Goal: Transaction & Acquisition: Purchase product/service

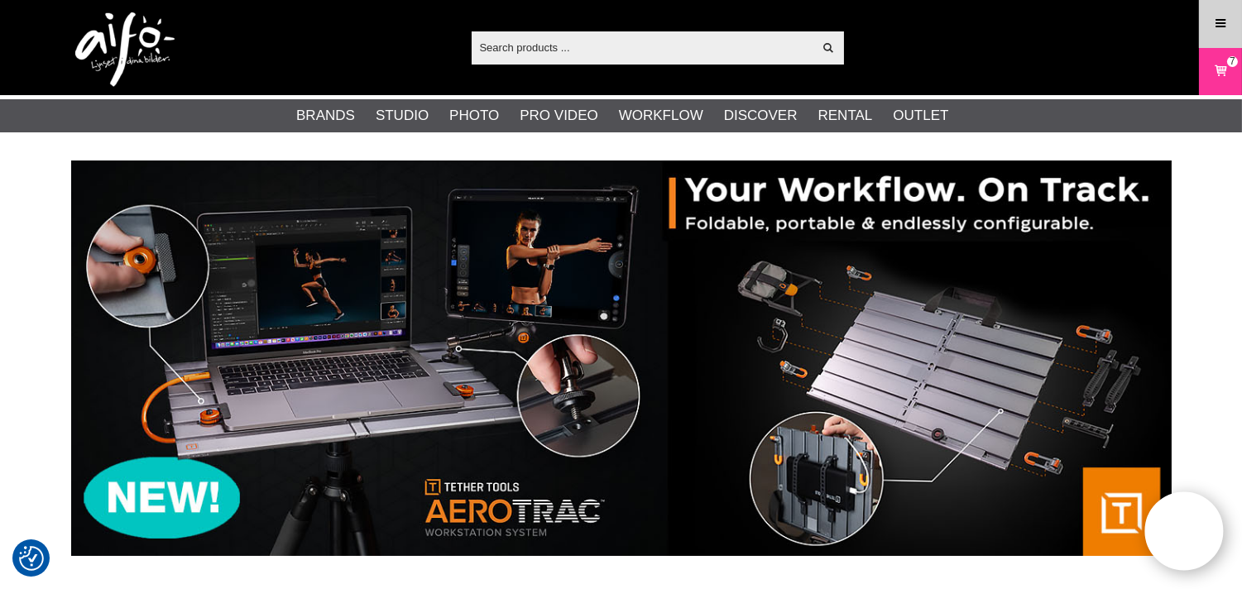
click at [1224, 26] on icon at bounding box center [1220, 24] width 15 height 18
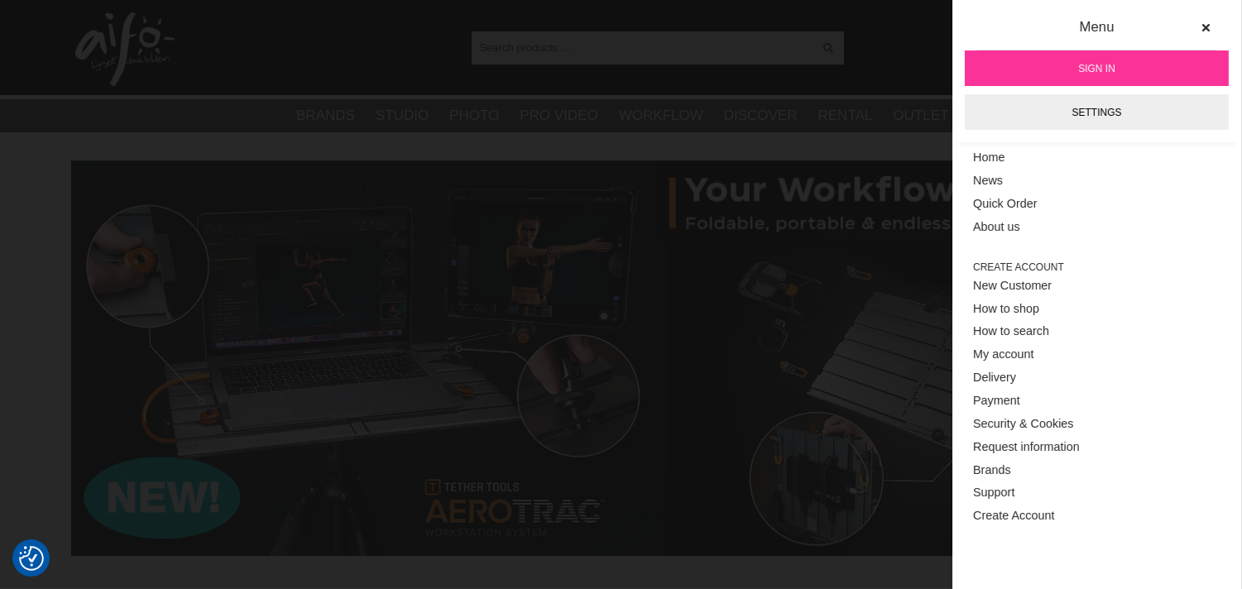
click at [1119, 69] on link "Sign in" at bounding box center [1096, 68] width 264 height 36
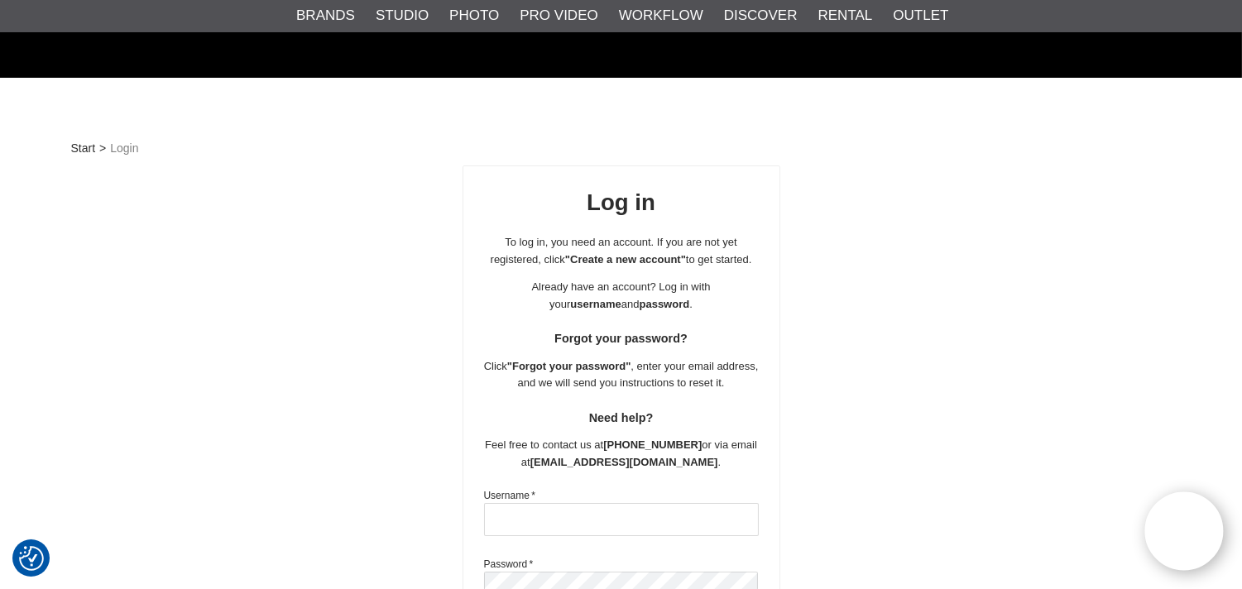
scroll to position [306, 0]
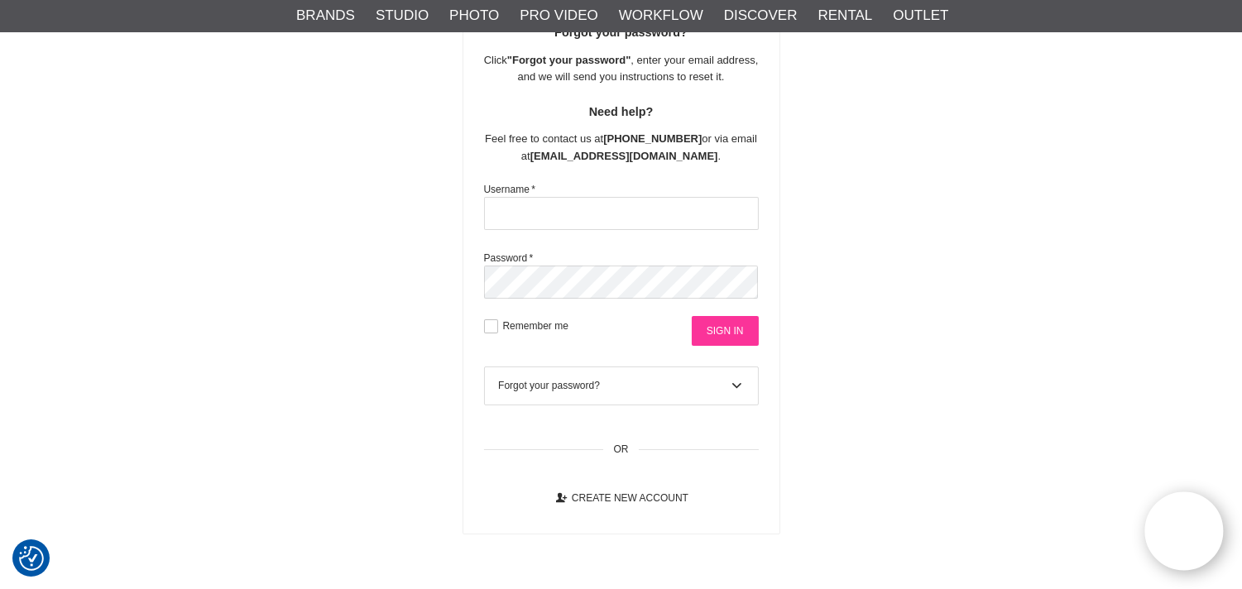
type input "info@flashfotovideo.dk"
click at [716, 331] on input "Sign in" at bounding box center [725, 331] width 67 height 30
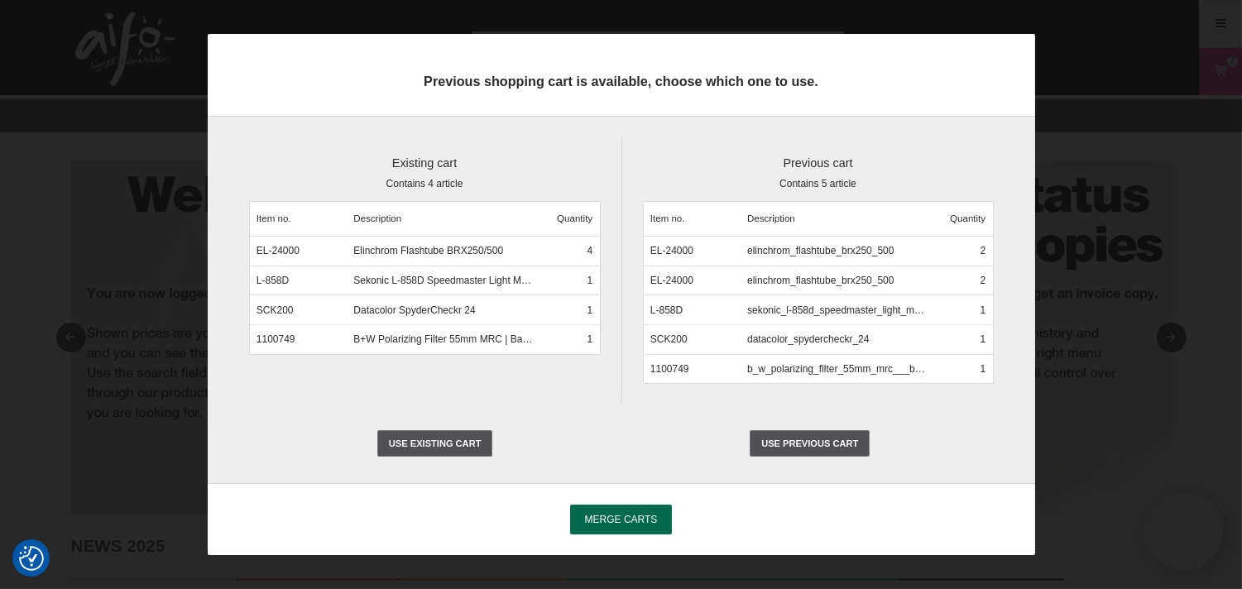
click at [637, 519] on span "Merge carts" at bounding box center [621, 520] width 73 height 12
click at [0, 0] on input "Merge carts" at bounding box center [0, 0] width 0 height 0
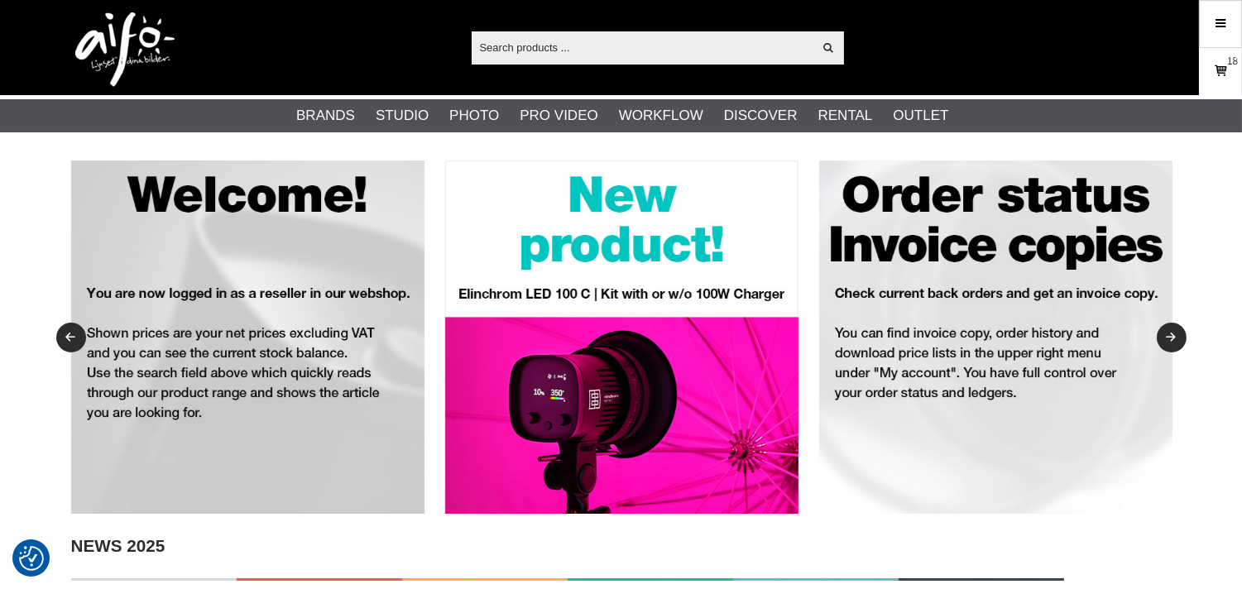
click at [1210, 64] on link "Cart 18" at bounding box center [1219, 71] width 41 height 39
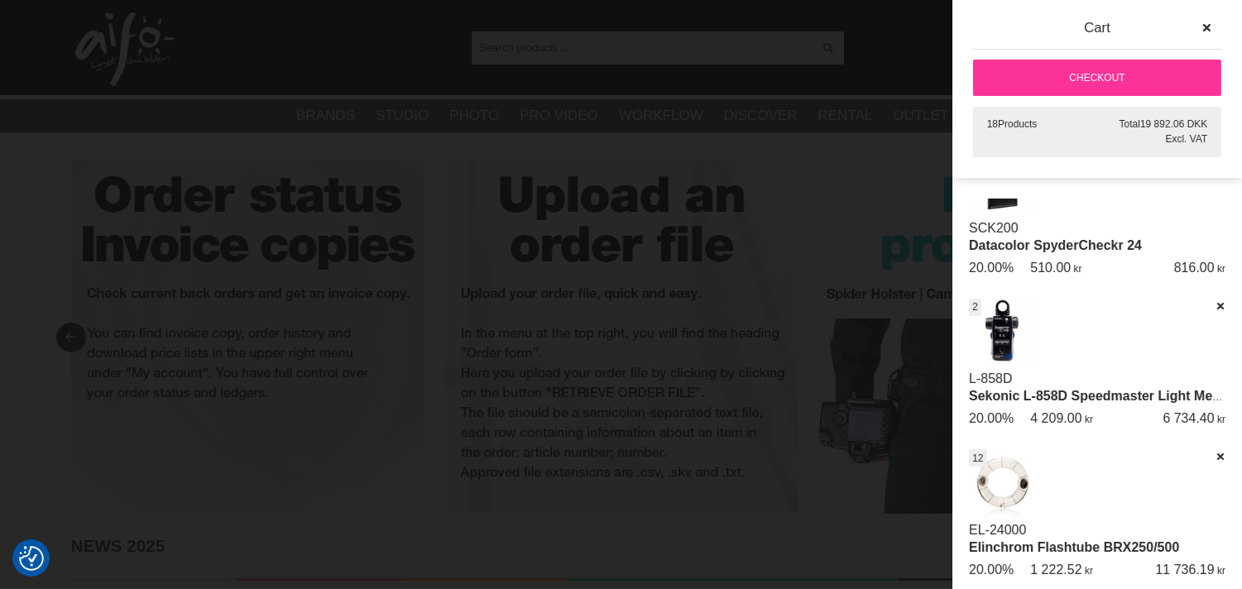
scroll to position [215, 0]
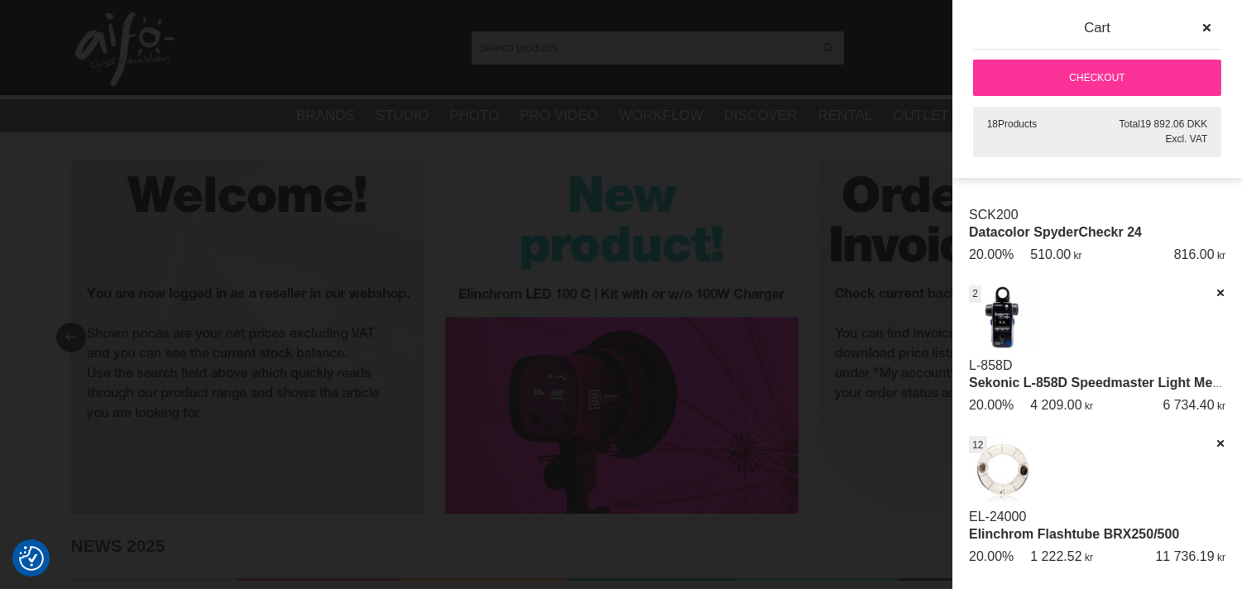
click at [1018, 527] on link "Elinchrom Flashtube BRX250/500" at bounding box center [1074, 534] width 210 height 14
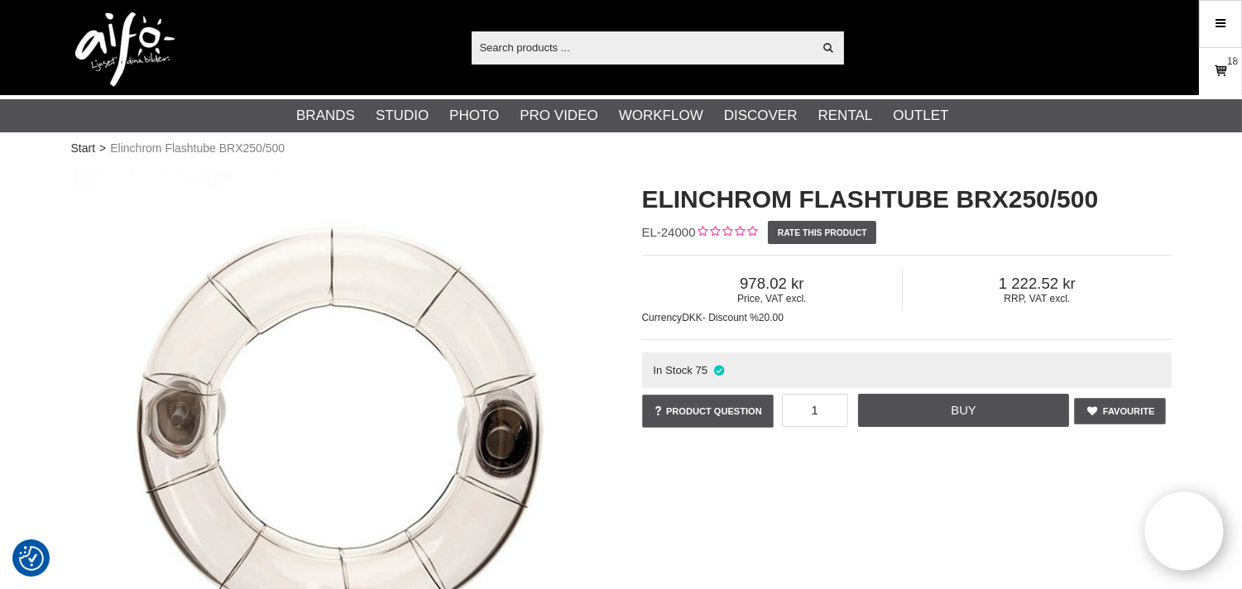
click at [1205, 76] on link "Cart 18" at bounding box center [1219, 71] width 41 height 39
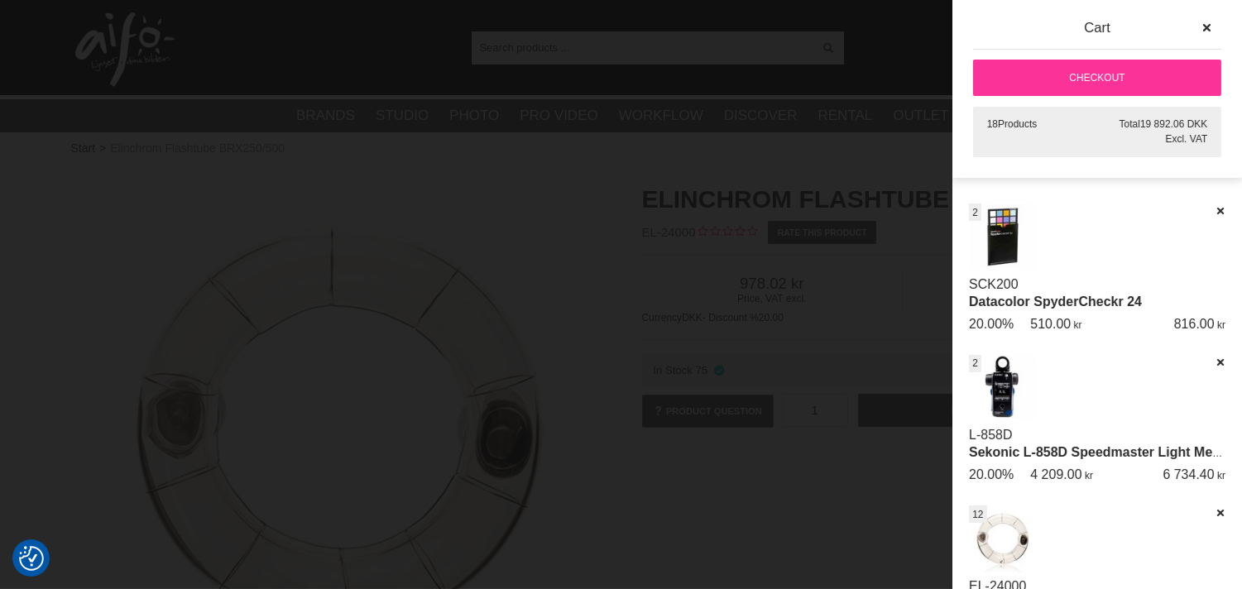
scroll to position [215, 0]
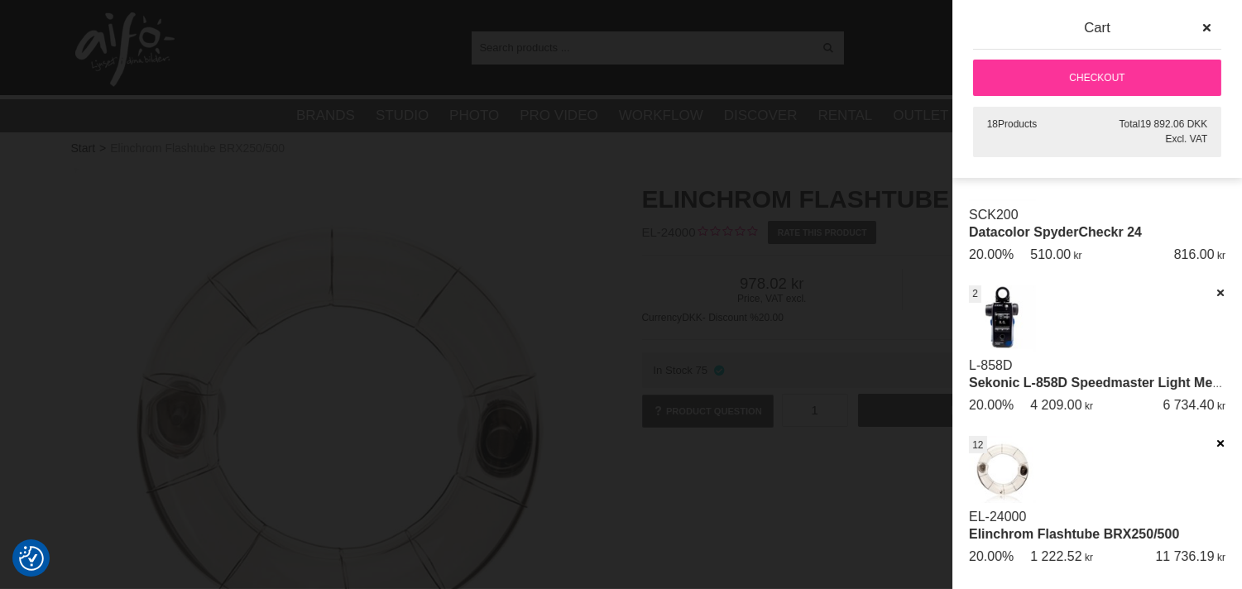
click at [1214, 438] on icon at bounding box center [1219, 444] width 11 height 12
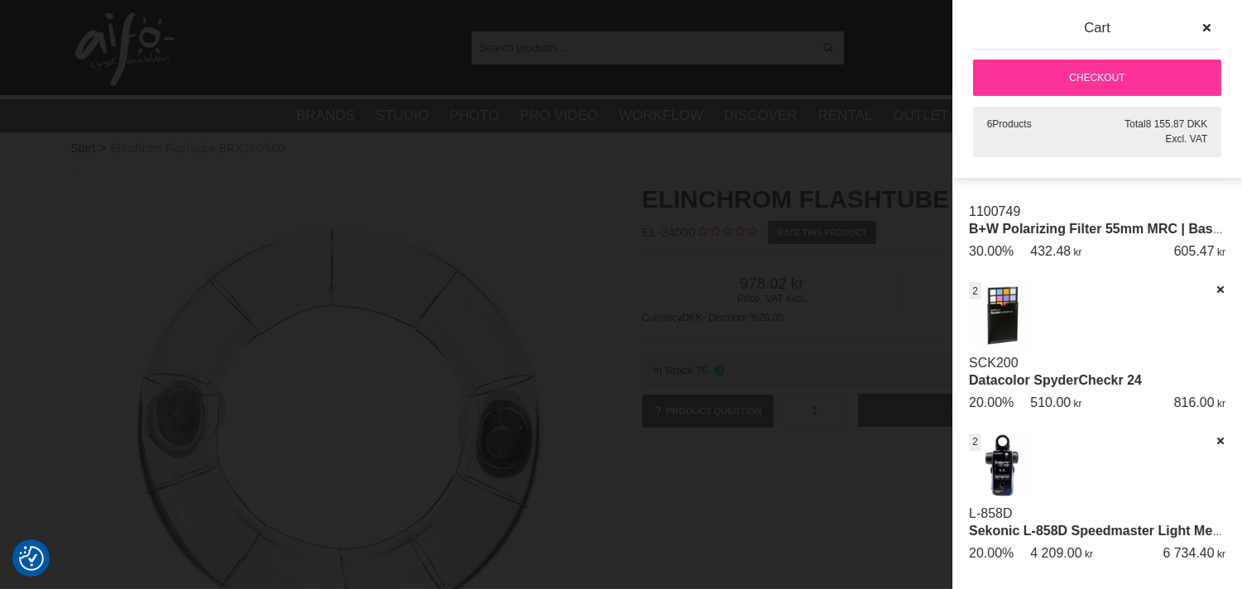
scroll to position [0, 0]
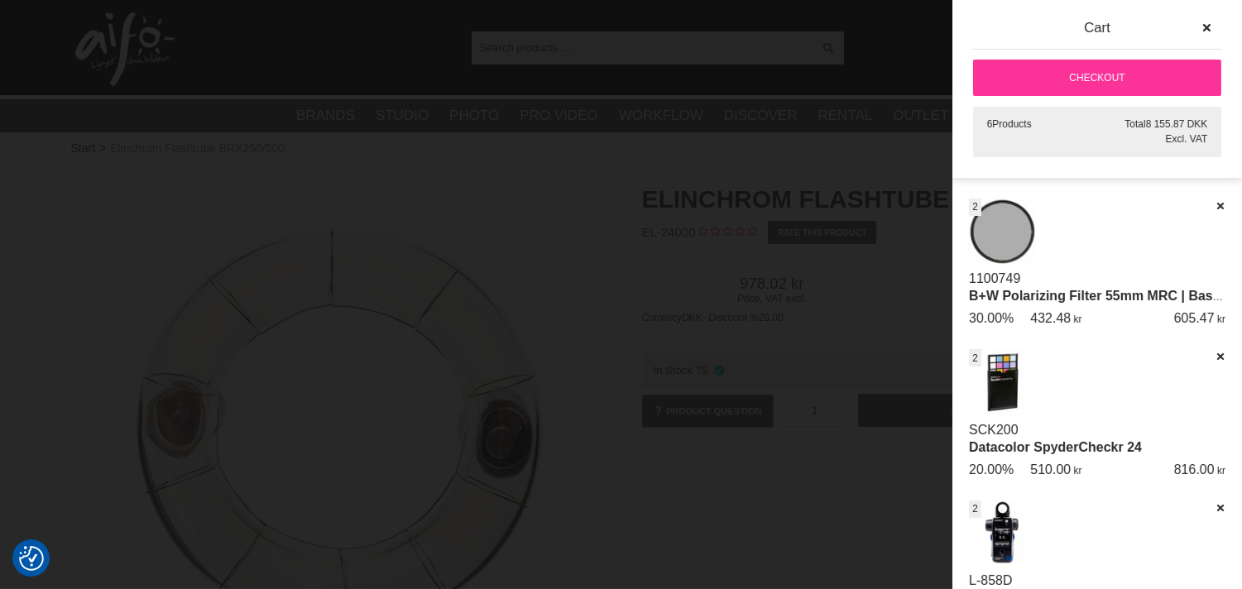
click at [775, 144] on div at bounding box center [621, 294] width 1242 height 589
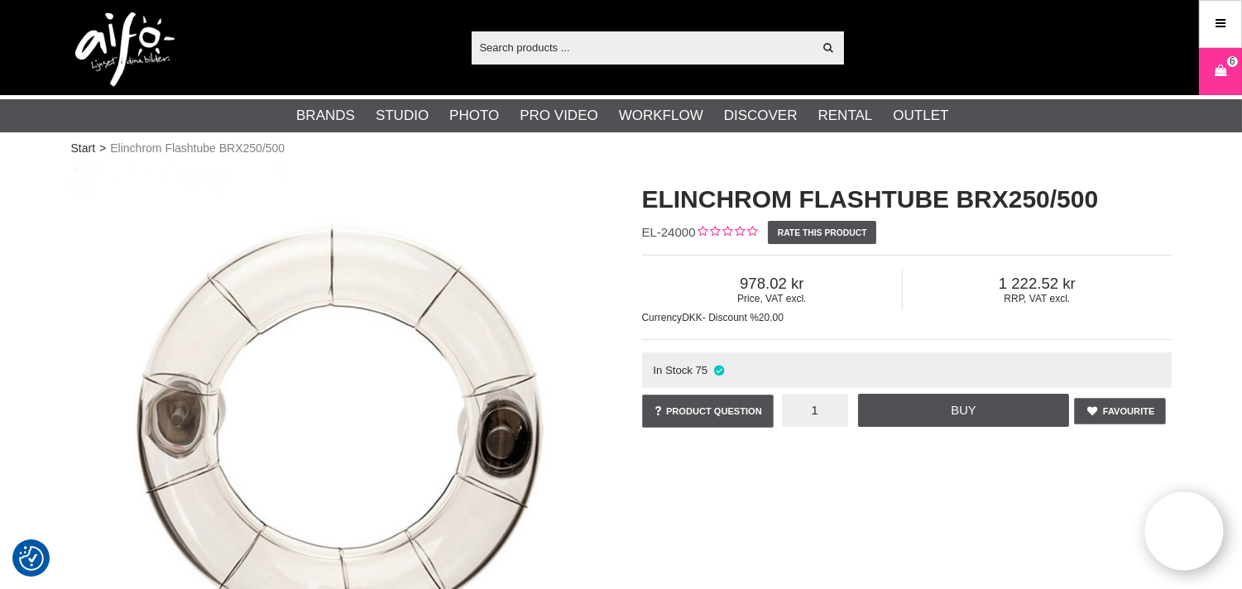
click at [840, 408] on input "1" at bounding box center [815, 410] width 66 height 33
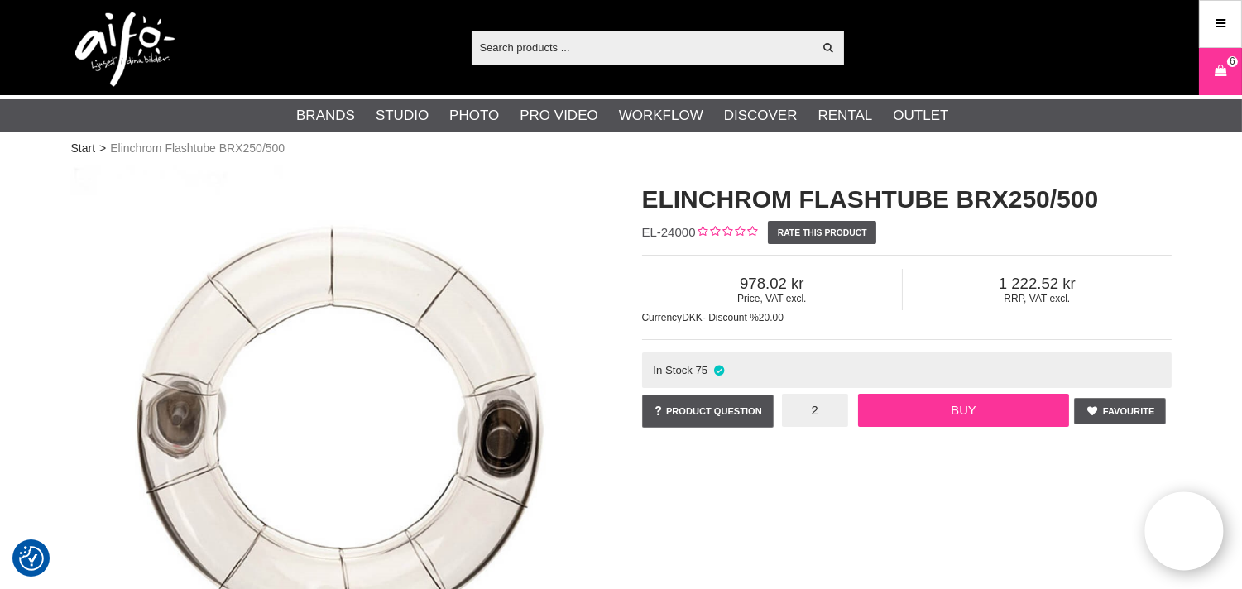
type input "2"
click at [931, 409] on link "Buy" at bounding box center [963, 410] width 211 height 33
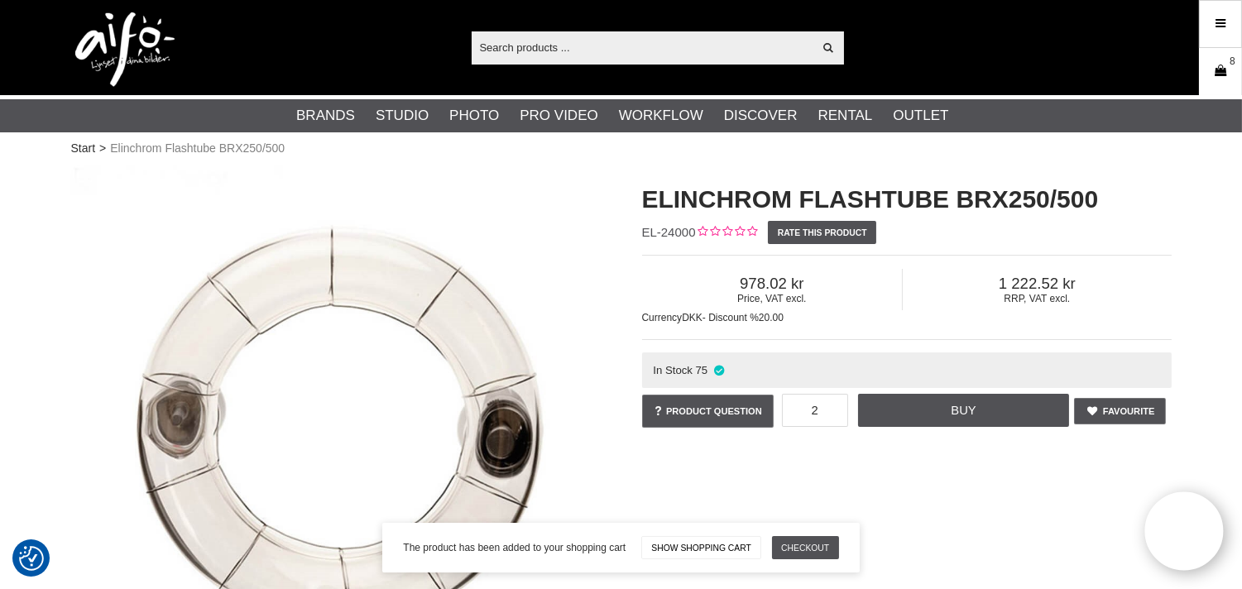
click at [1218, 77] on icon at bounding box center [1220, 71] width 17 height 18
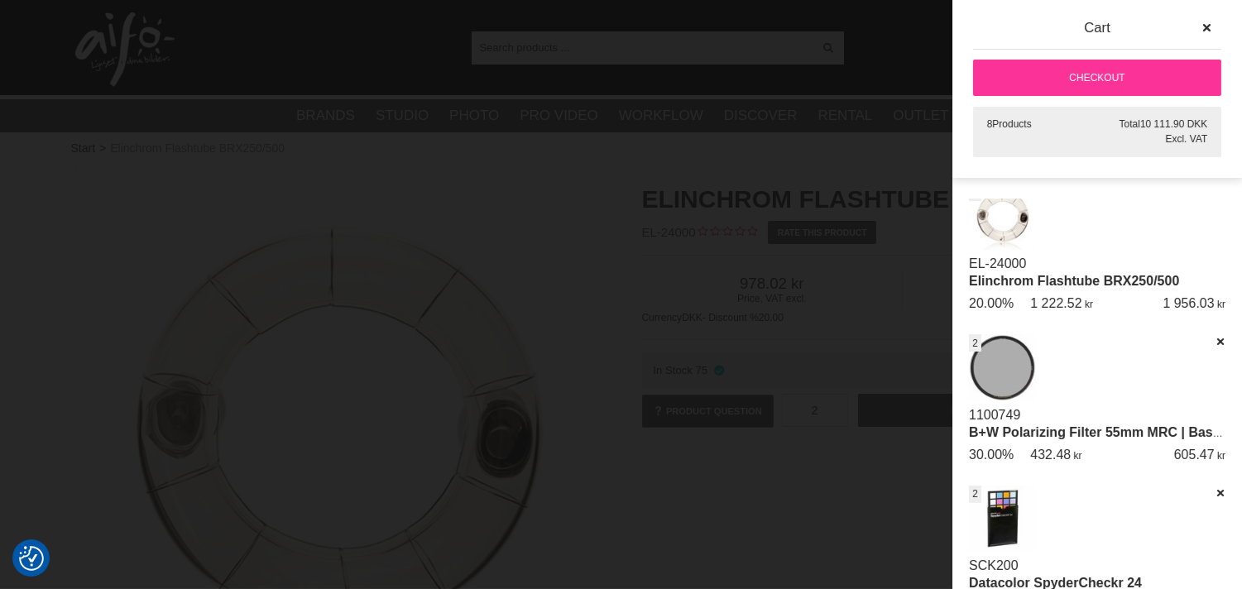
scroll to position [22, 0]
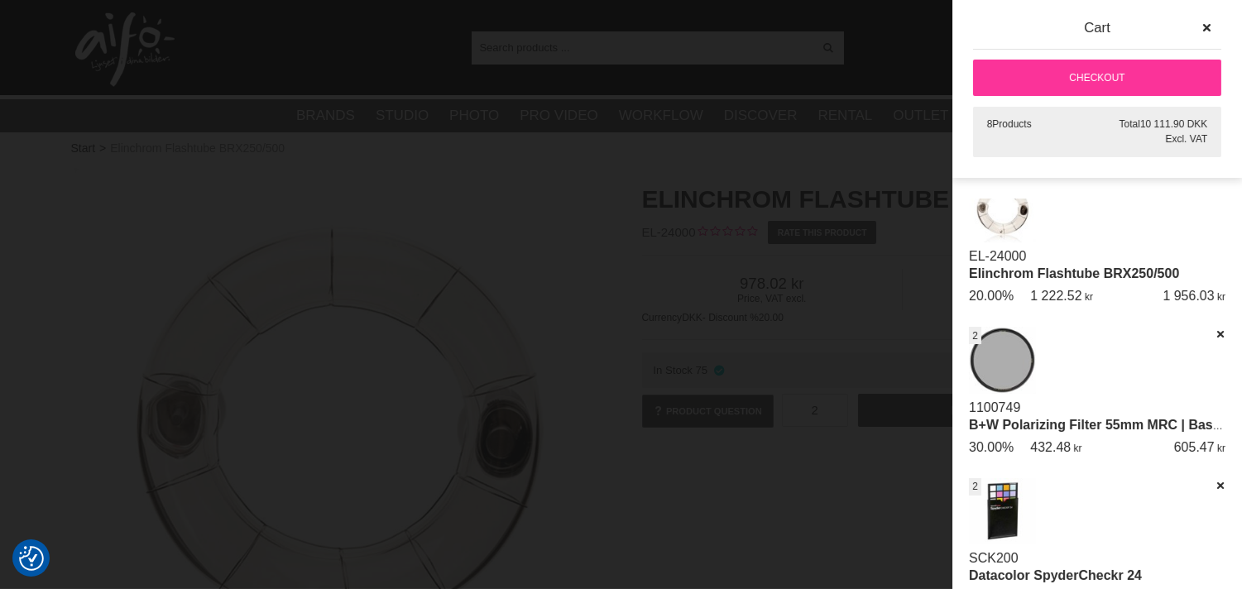
click at [1061, 418] on link "B+W Polarizing Filter 55mm MRC | Basic Line" at bounding box center [1111, 425] width 285 height 14
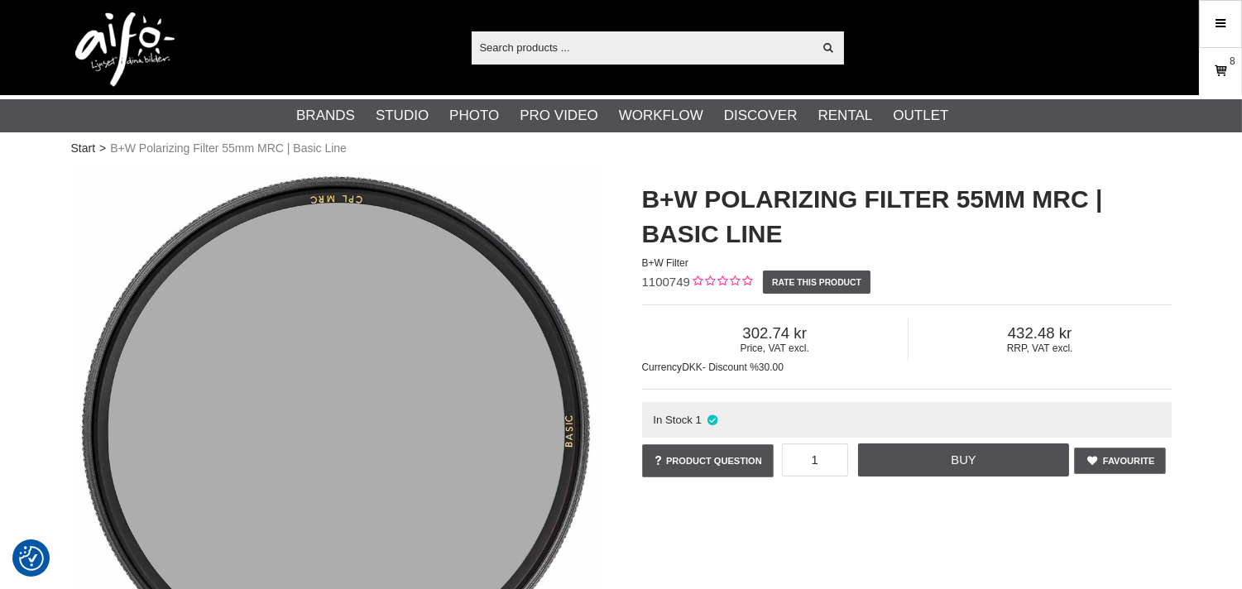
click at [1218, 69] on icon at bounding box center [1220, 71] width 17 height 18
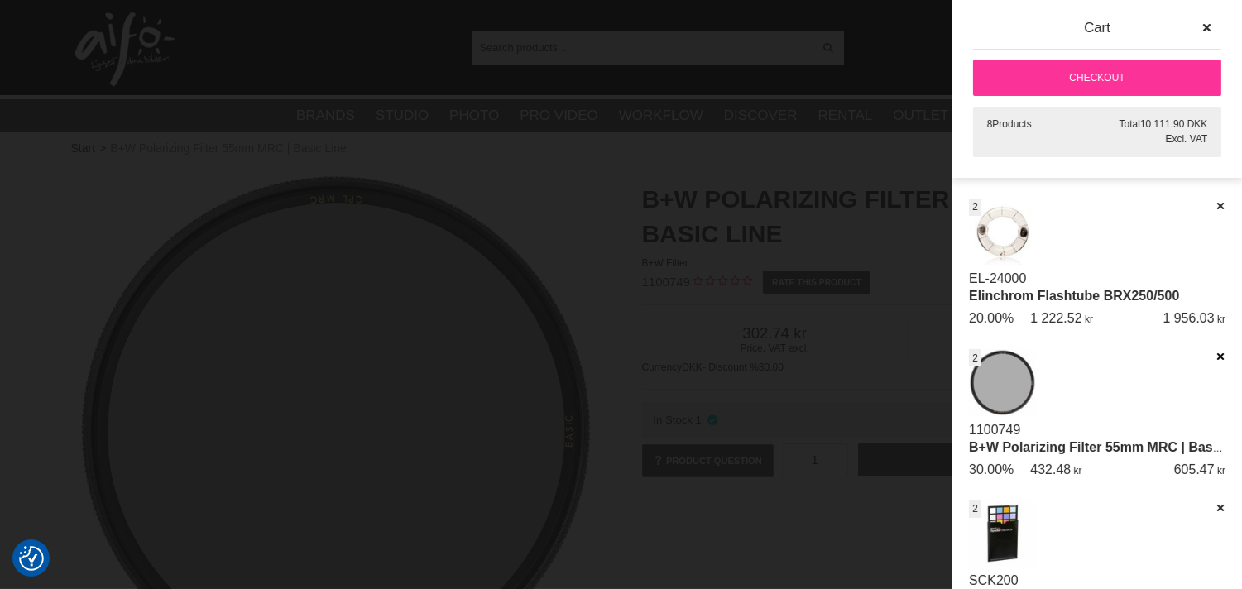
click at [1214, 352] on icon at bounding box center [1219, 357] width 11 height 12
click at [776, 150] on div at bounding box center [621, 294] width 1242 height 589
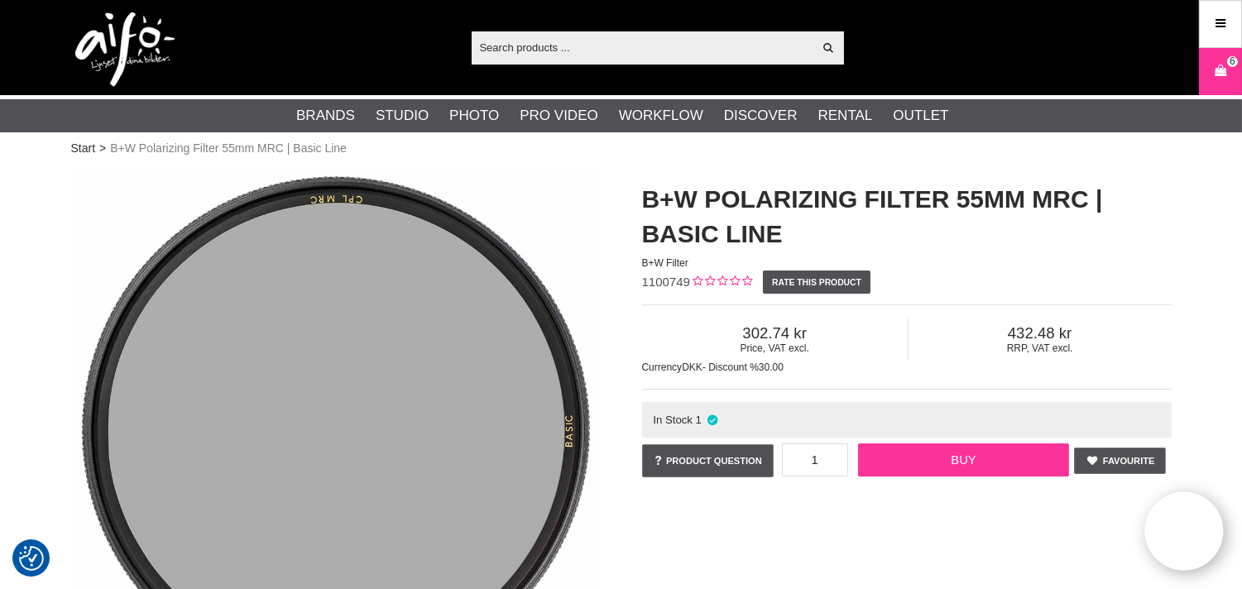
click at [982, 456] on link "Buy" at bounding box center [963, 459] width 211 height 33
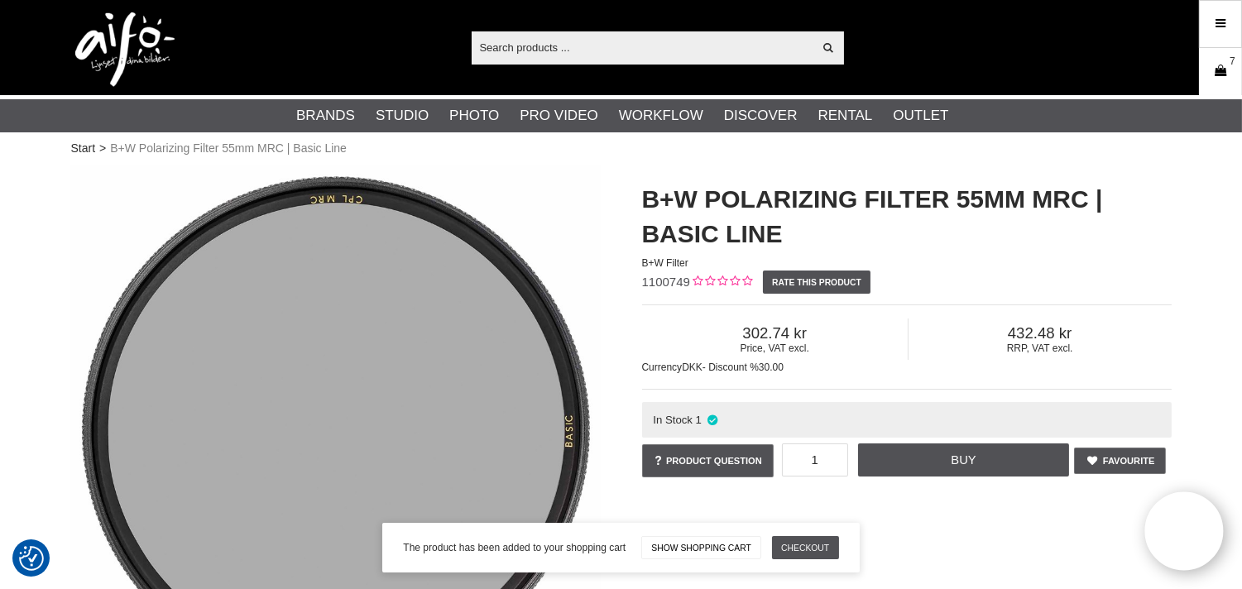
click at [1218, 76] on icon at bounding box center [1220, 71] width 17 height 18
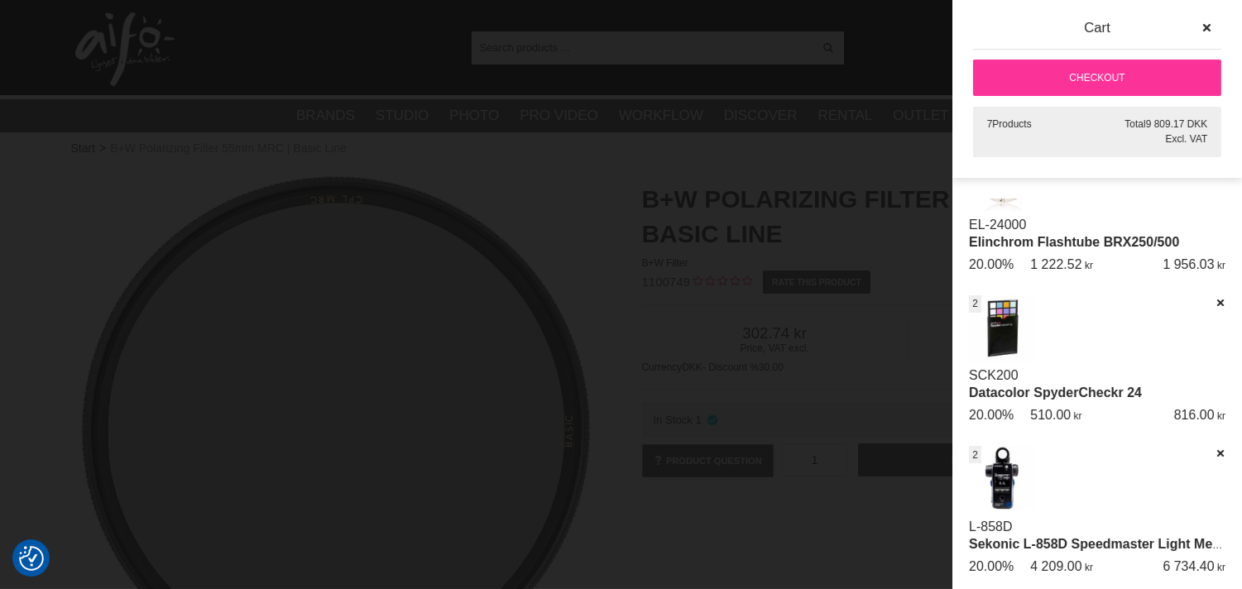
scroll to position [215, 0]
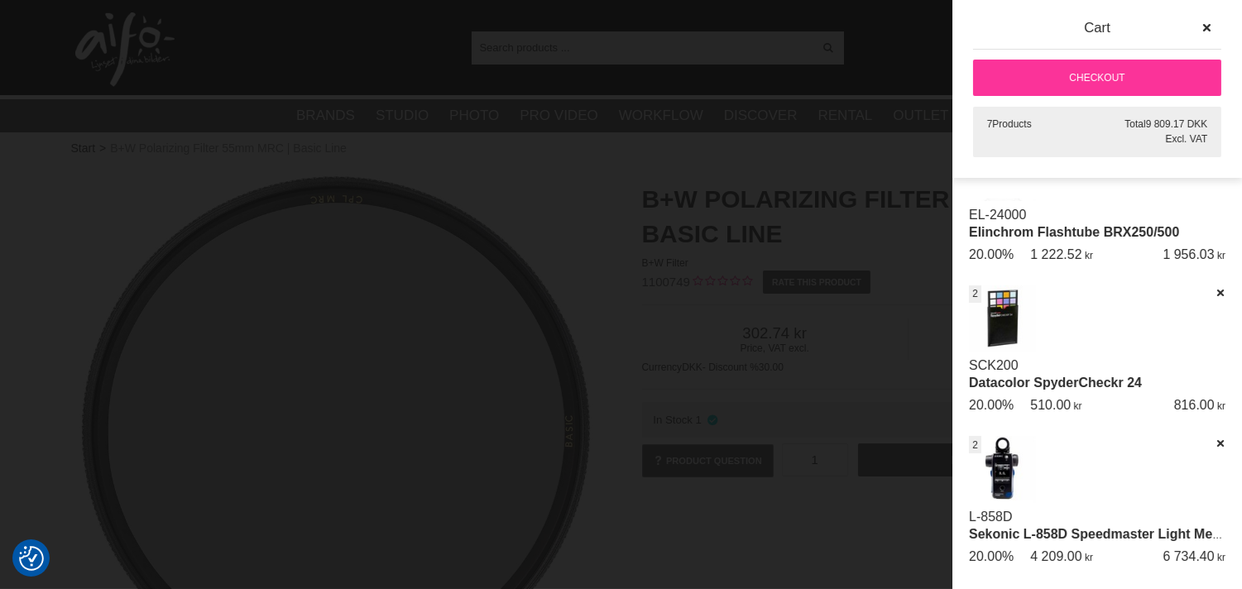
click at [1035, 316] on div "SCK200 Datacolor SpyderCheckr 24 st 2 510.00 20.00% 816.00" at bounding box center [1097, 355] width 256 height 141
click at [1035, 376] on link "Datacolor SpyderCheckr 24" at bounding box center [1055, 383] width 173 height 14
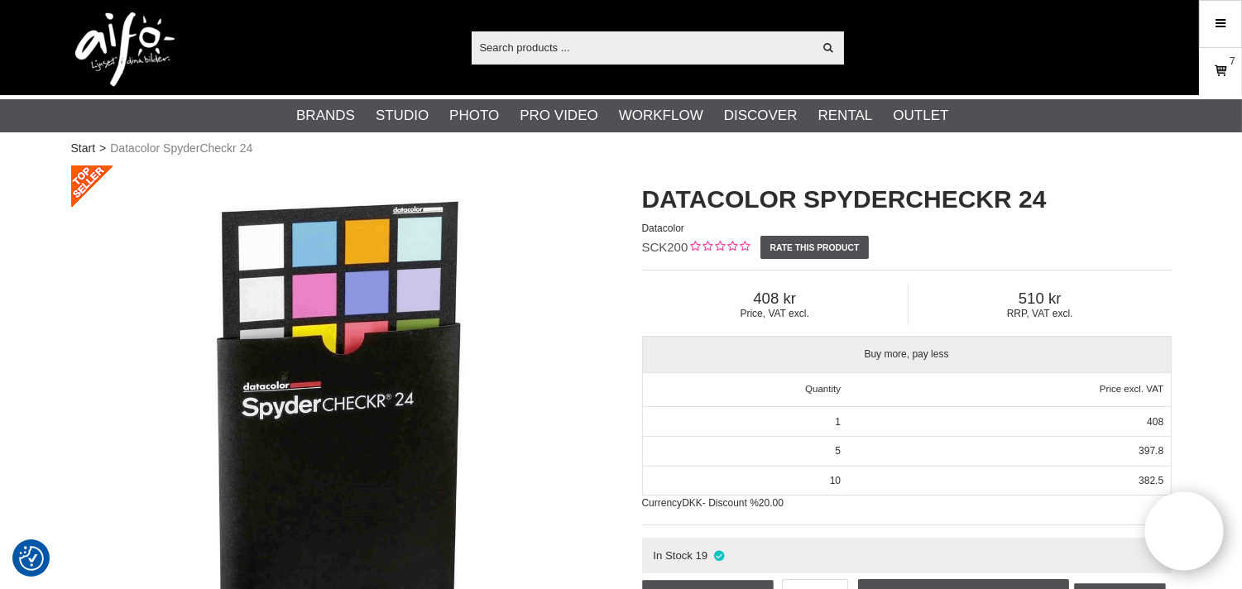
click at [1219, 73] on icon at bounding box center [1220, 71] width 17 height 18
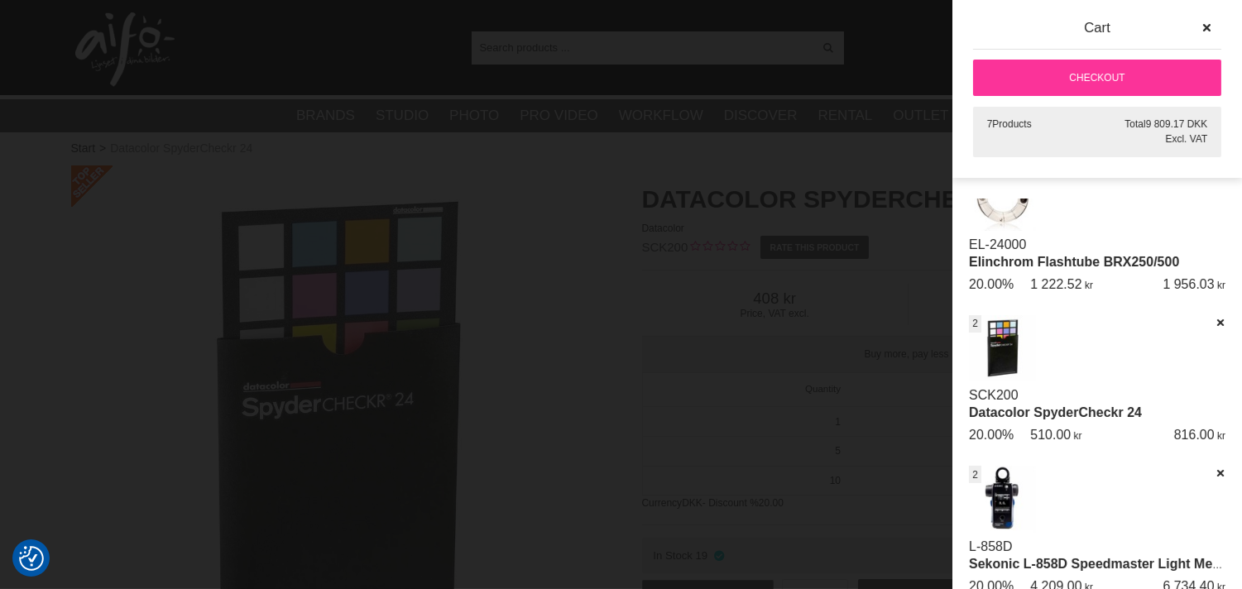
scroll to position [215, 0]
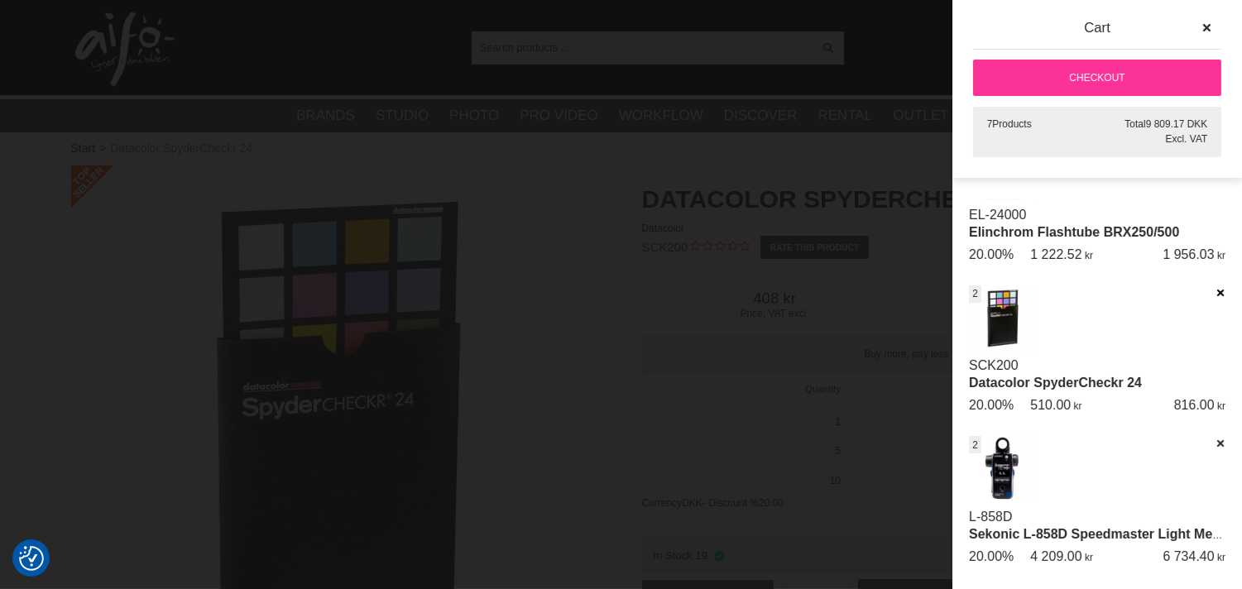
click at [1214, 287] on icon at bounding box center [1219, 293] width 11 height 12
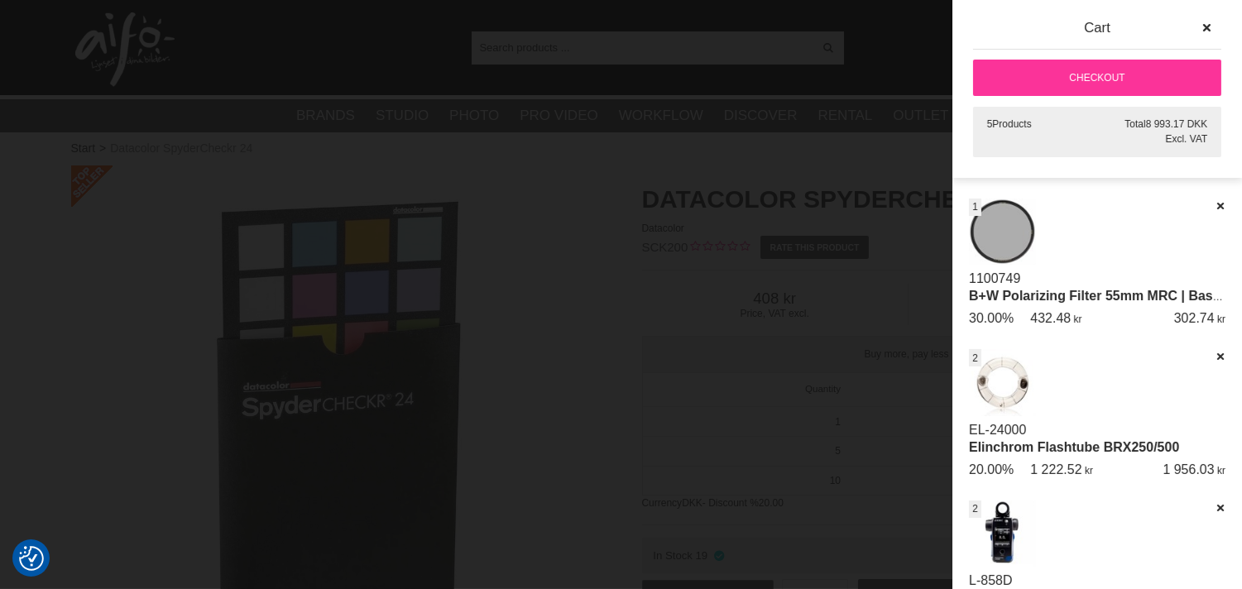
click at [800, 211] on div at bounding box center [621, 294] width 1242 height 589
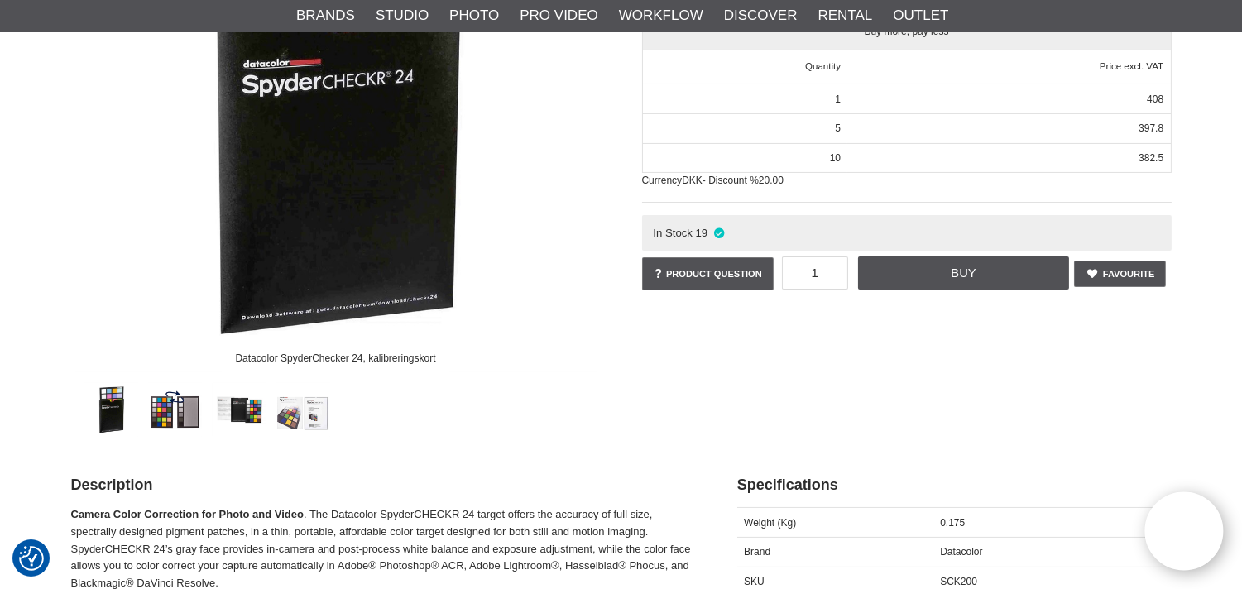
scroll to position [306, 0]
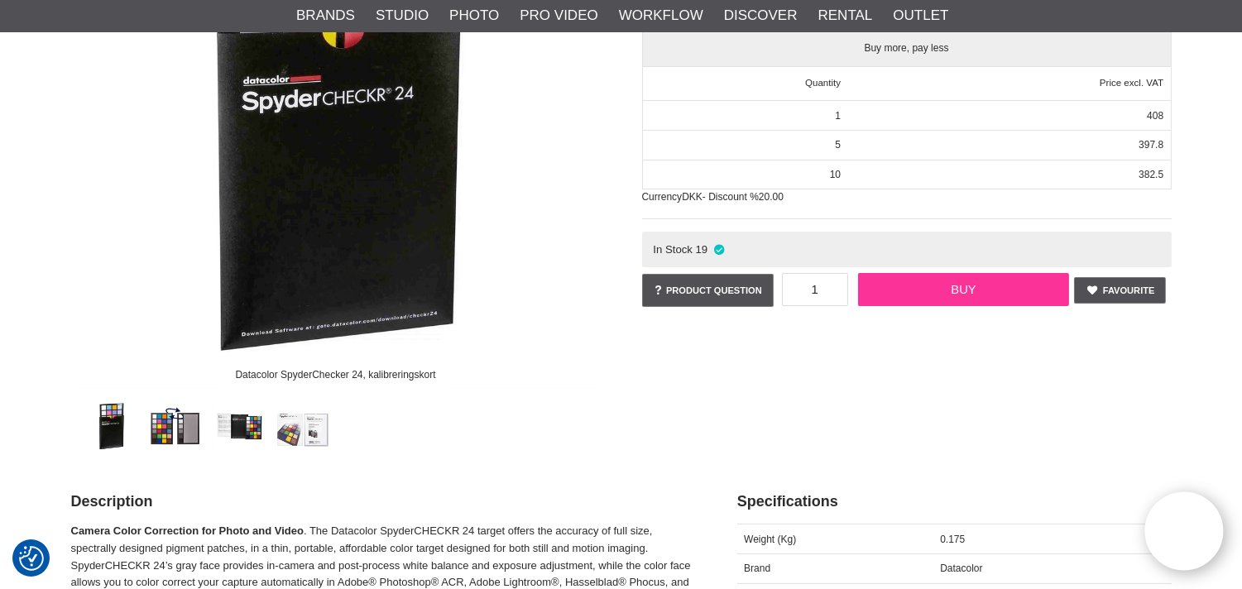
click at [979, 291] on link "Buy" at bounding box center [963, 289] width 211 height 33
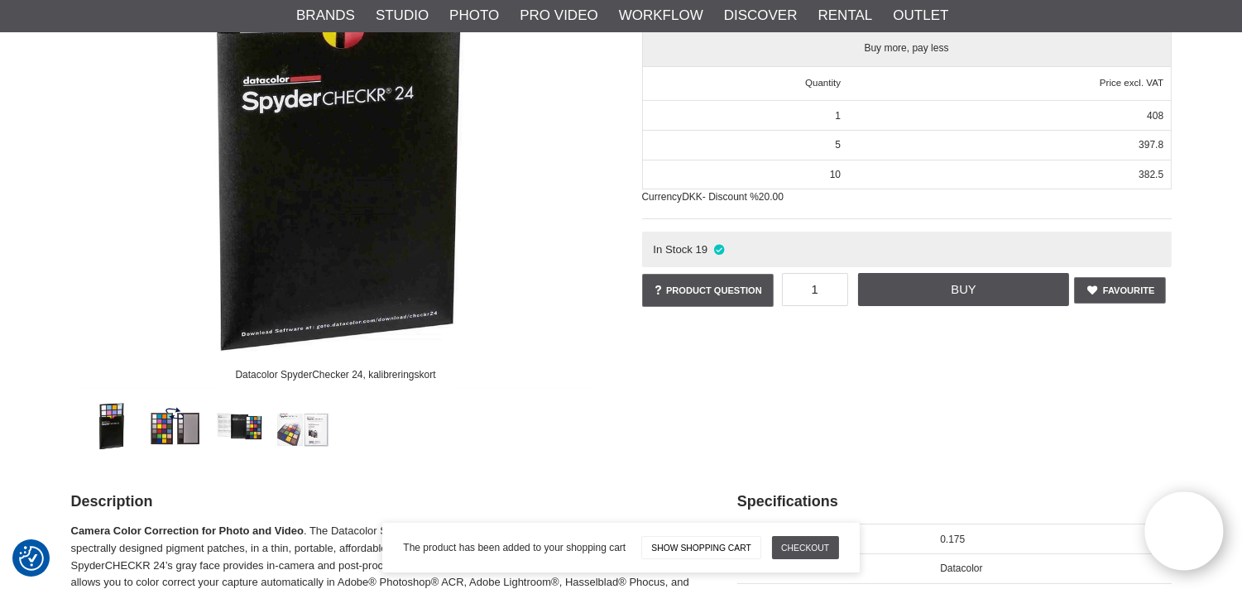
scroll to position [0, 0]
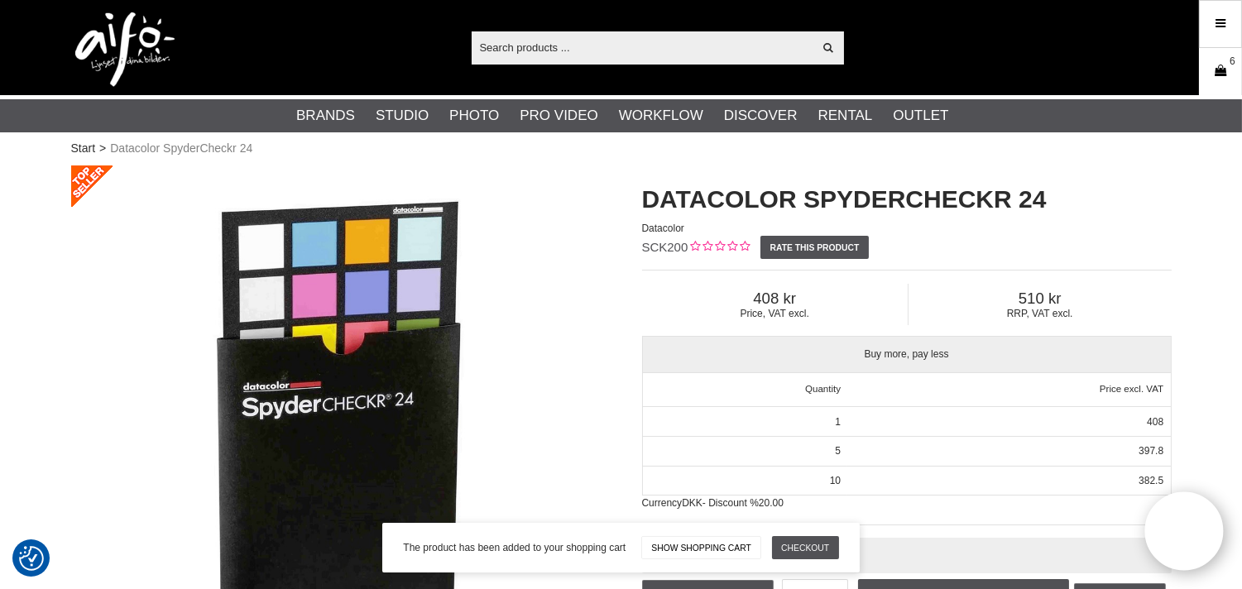
click at [1212, 76] on icon at bounding box center [1220, 71] width 17 height 18
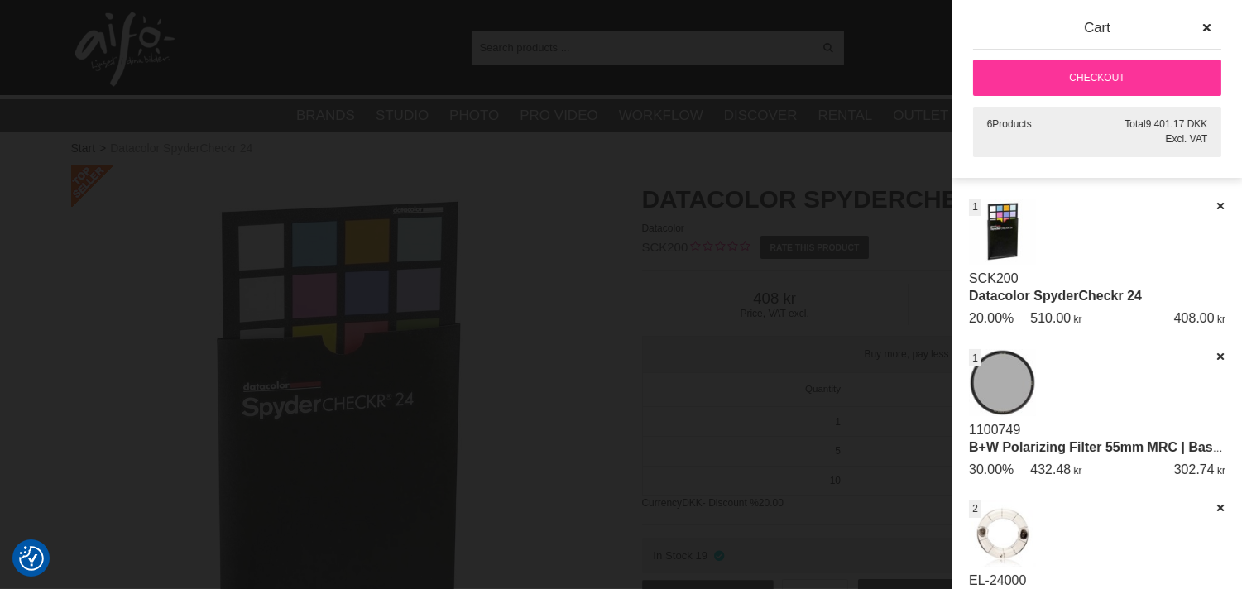
scroll to position [215, 0]
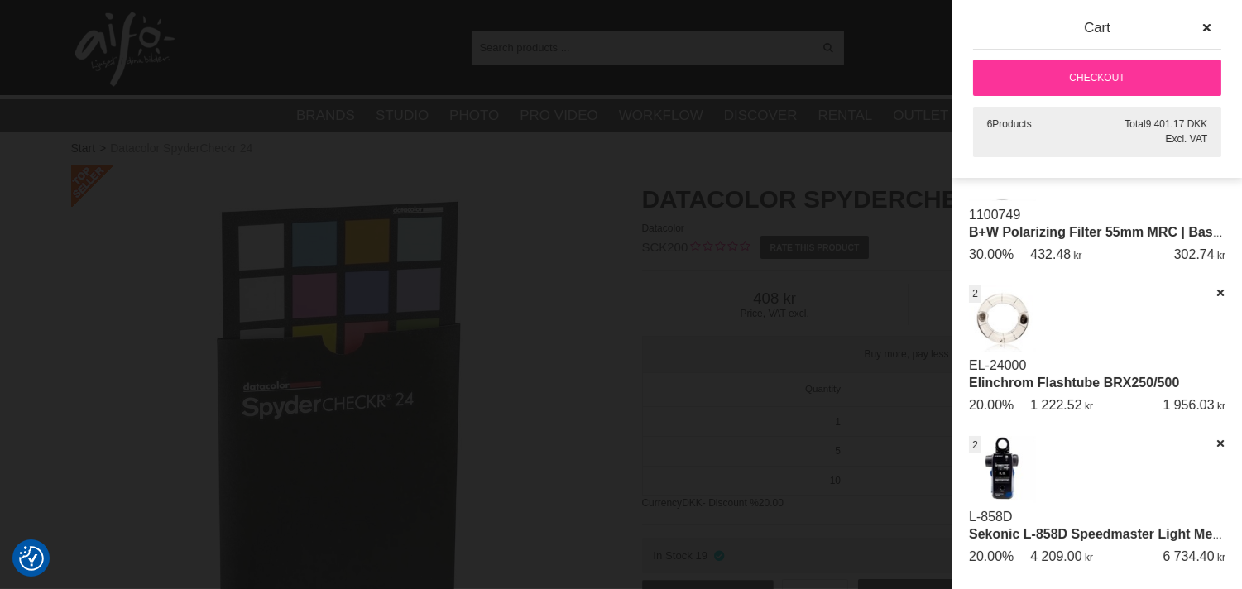
click at [1055, 527] on link "Sekonic L-858D Speedmaster Light Meter" at bounding box center [1099, 534] width 261 height 14
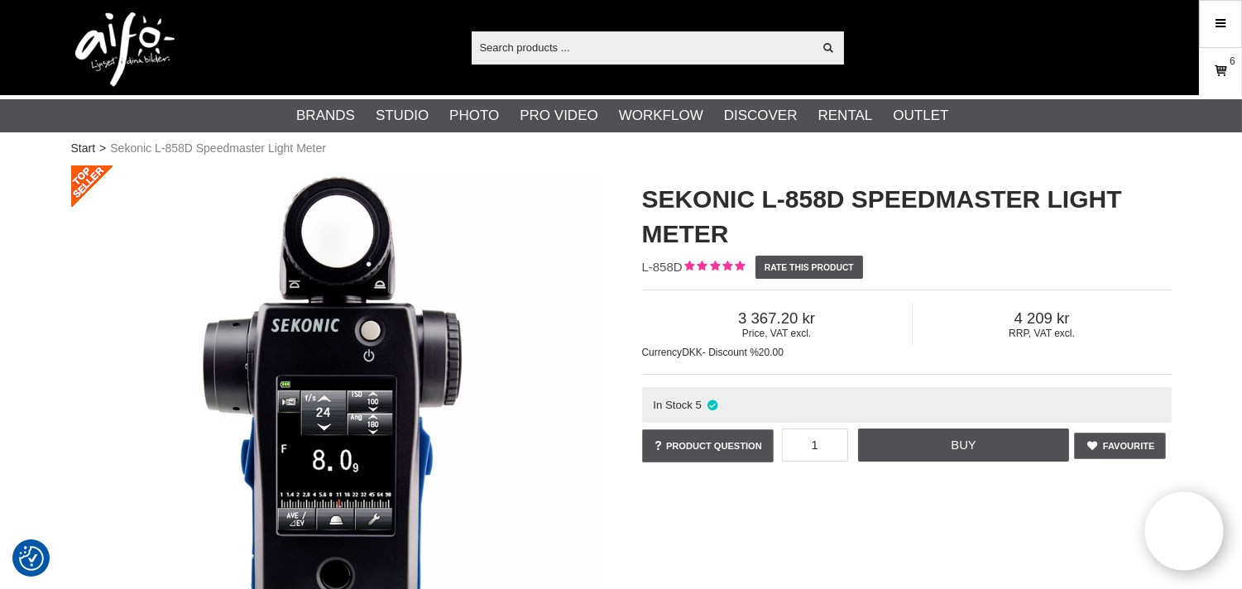
click at [1221, 64] on icon at bounding box center [1220, 71] width 17 height 18
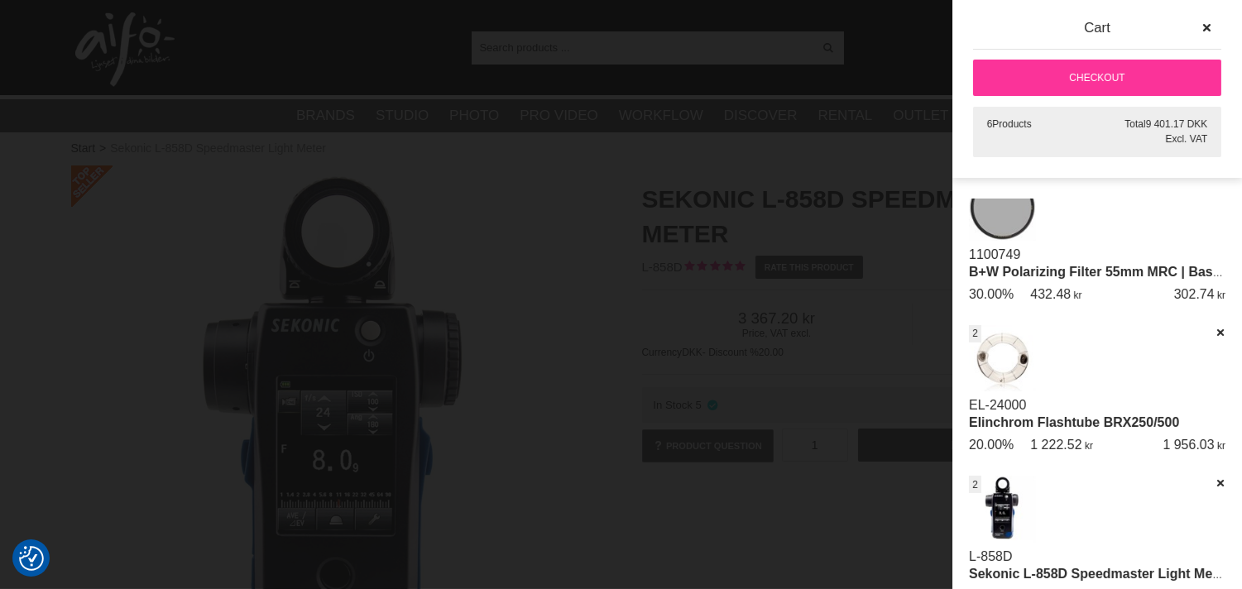
scroll to position [215, 0]
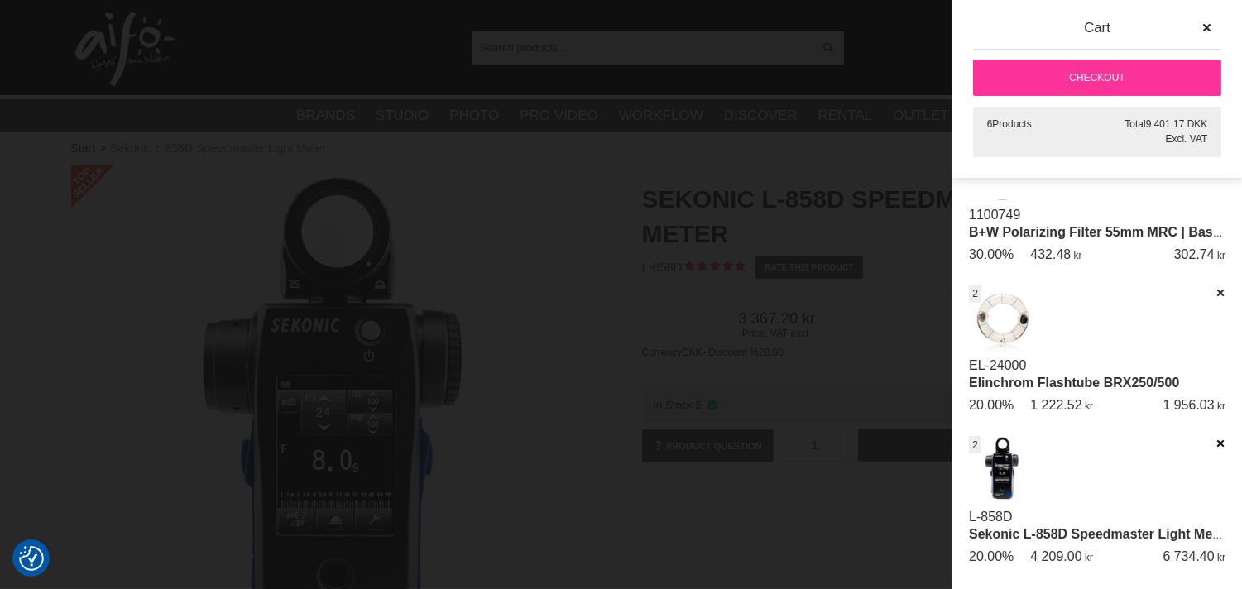
click at [1214, 438] on icon at bounding box center [1219, 444] width 11 height 12
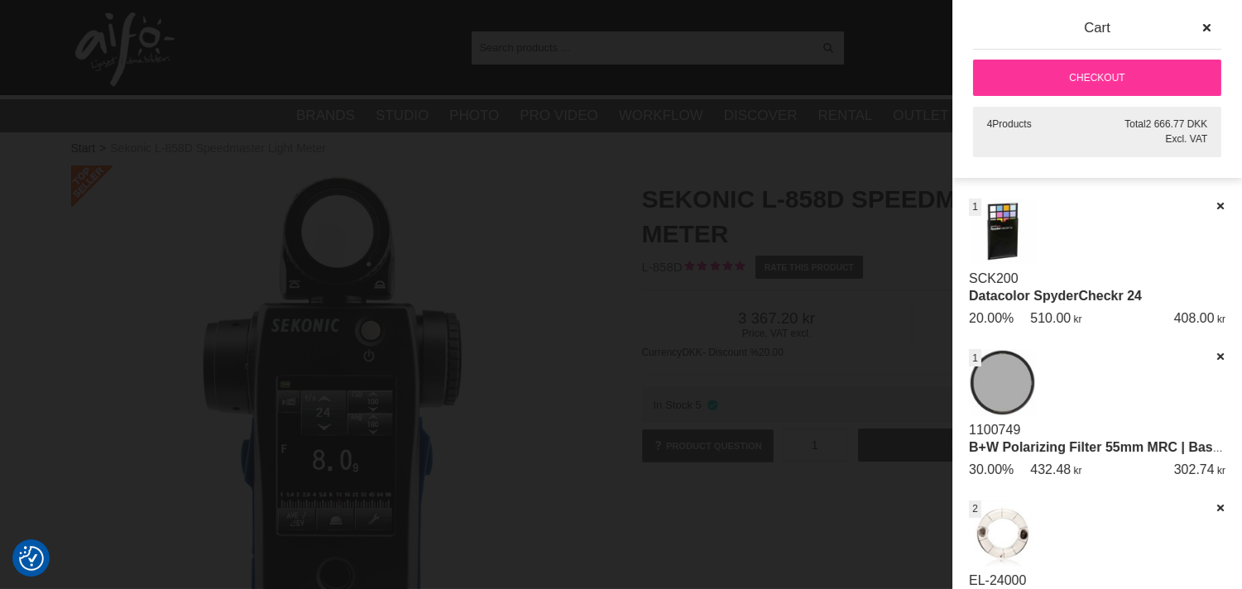
click at [865, 38] on div at bounding box center [621, 294] width 1242 height 589
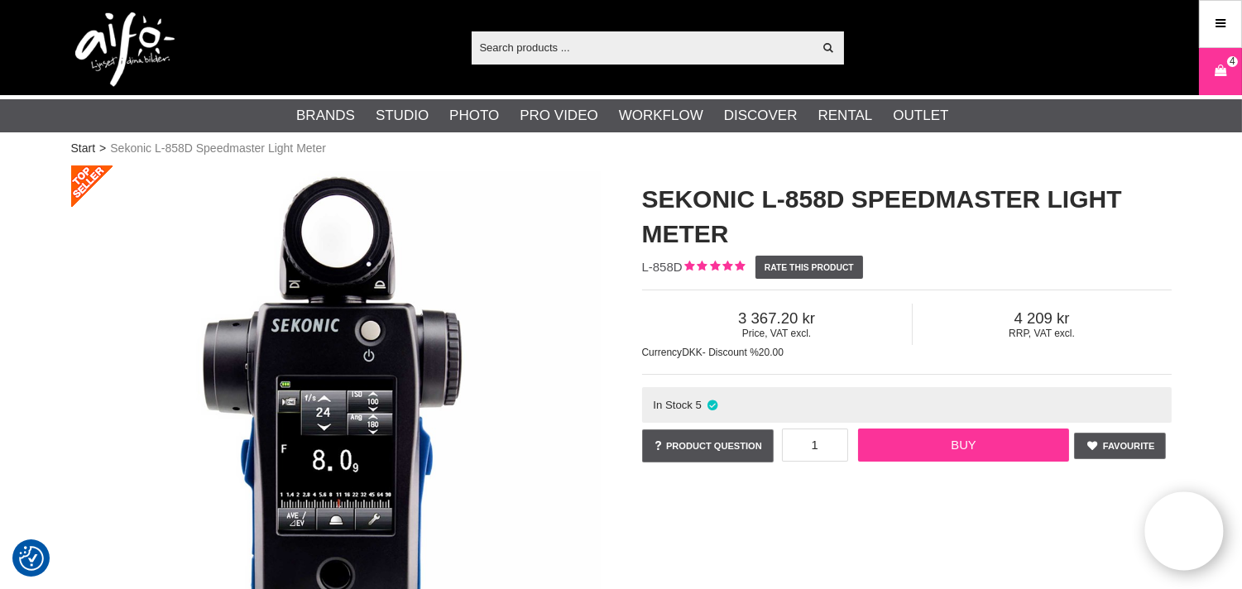
click at [955, 450] on link "Buy" at bounding box center [963, 444] width 211 height 33
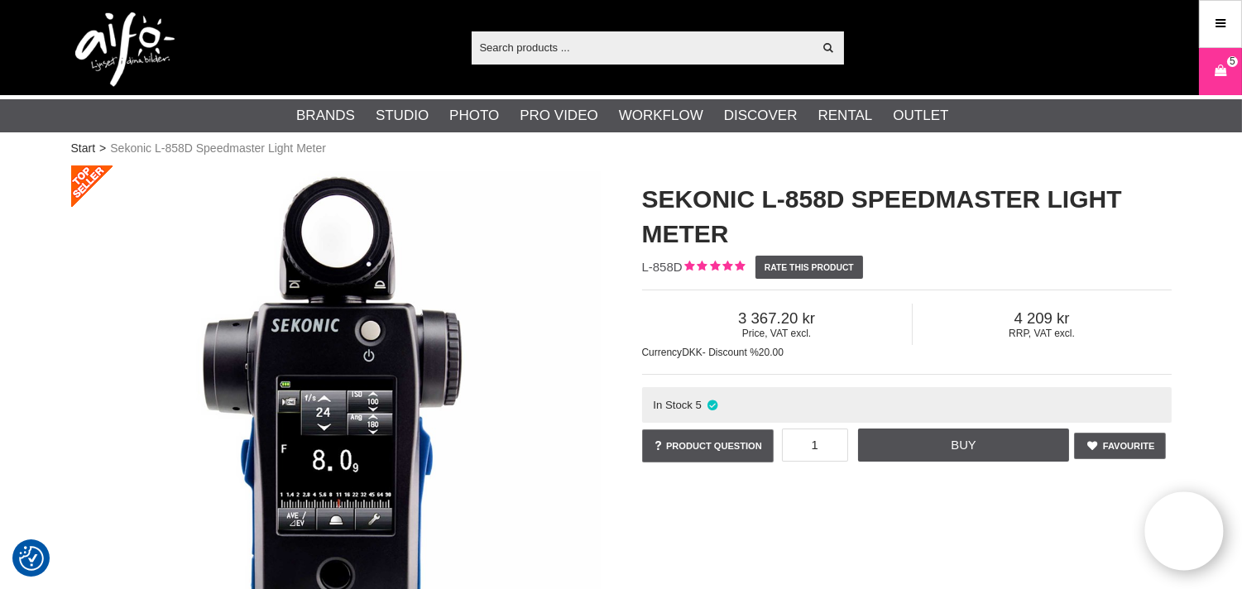
click at [730, 41] on input "text" at bounding box center [642, 47] width 342 height 25
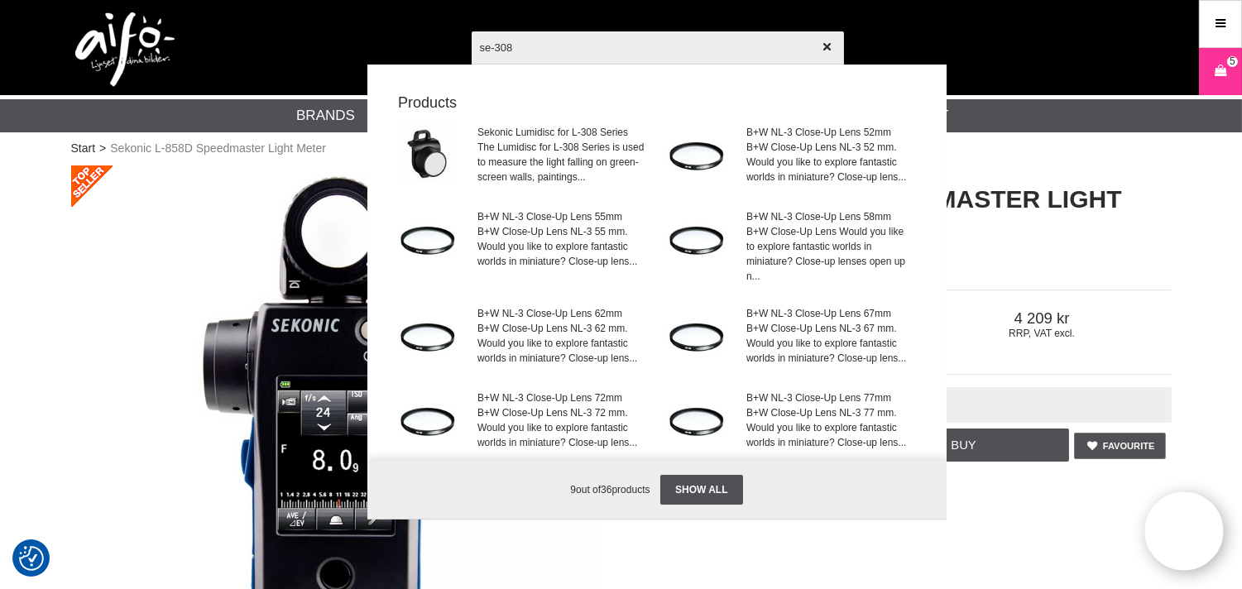
type input "se-308x"
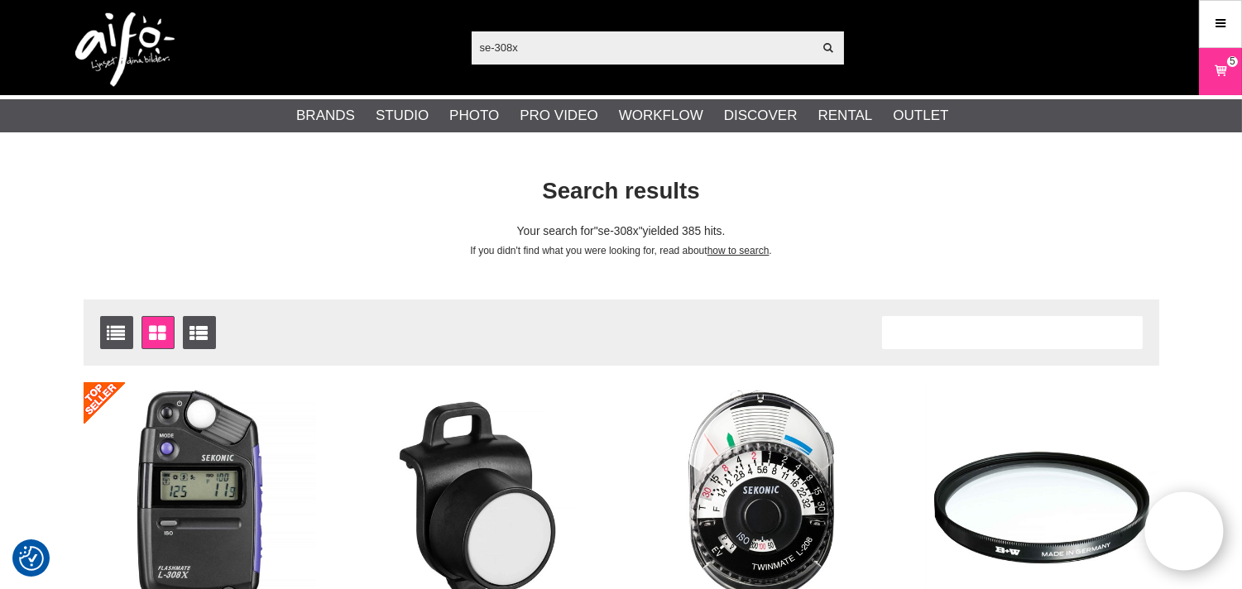
scroll to position [306, 0]
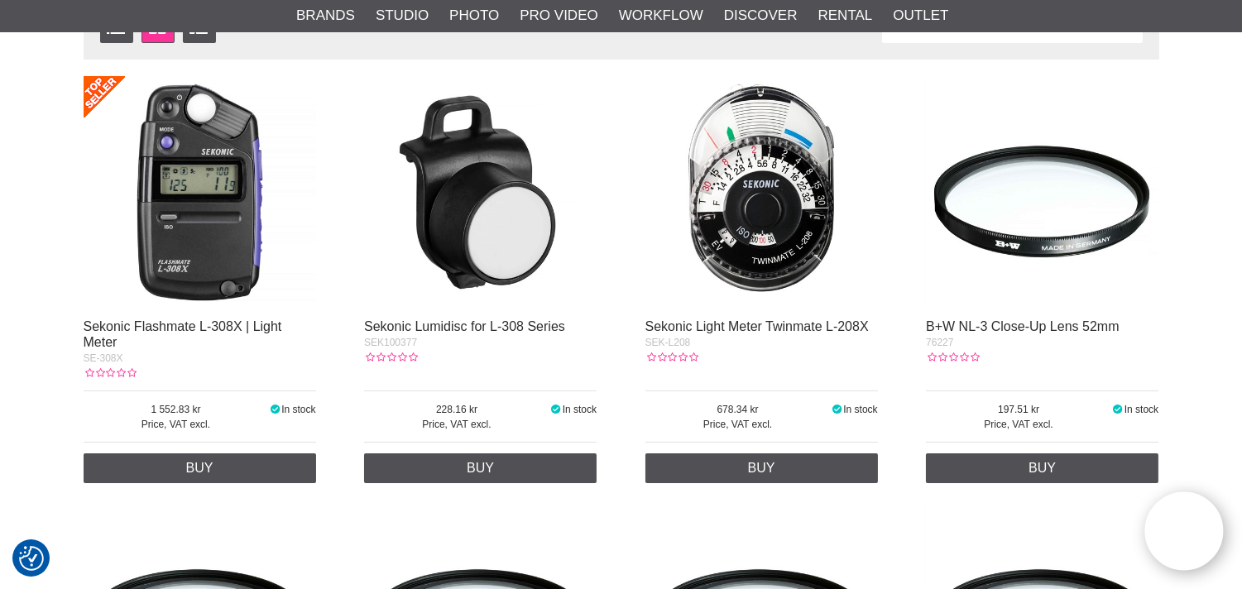
click at [172, 182] on img at bounding box center [200, 192] width 232 height 232
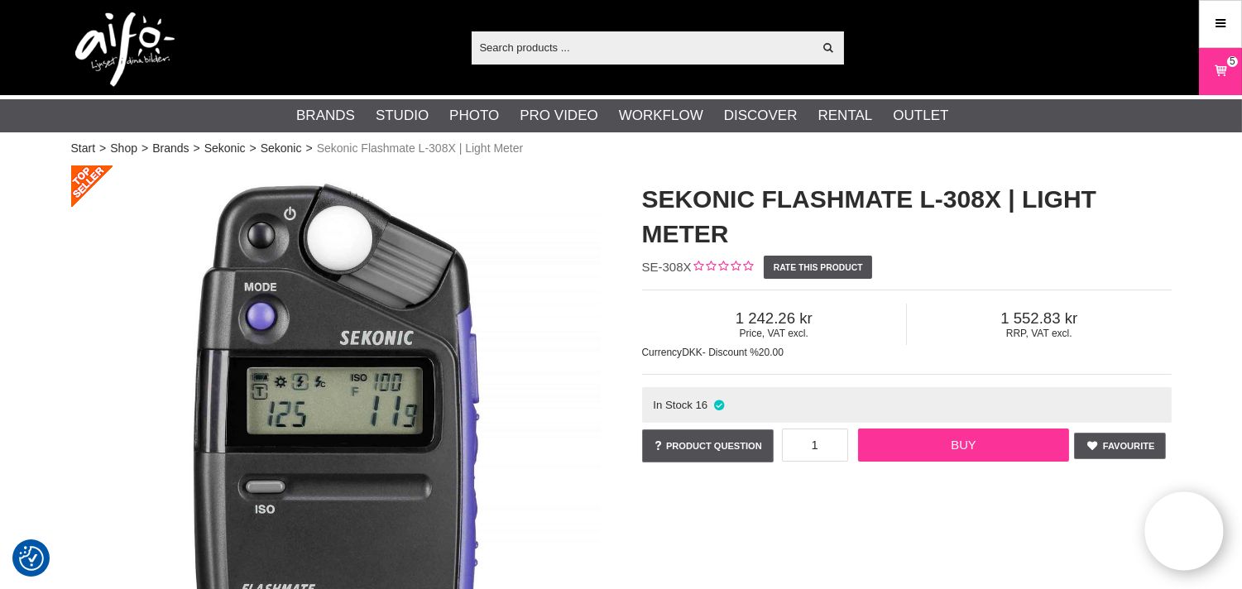
click at [1007, 443] on link "Buy" at bounding box center [963, 444] width 211 height 33
